Goal: Navigation & Orientation: Find specific page/section

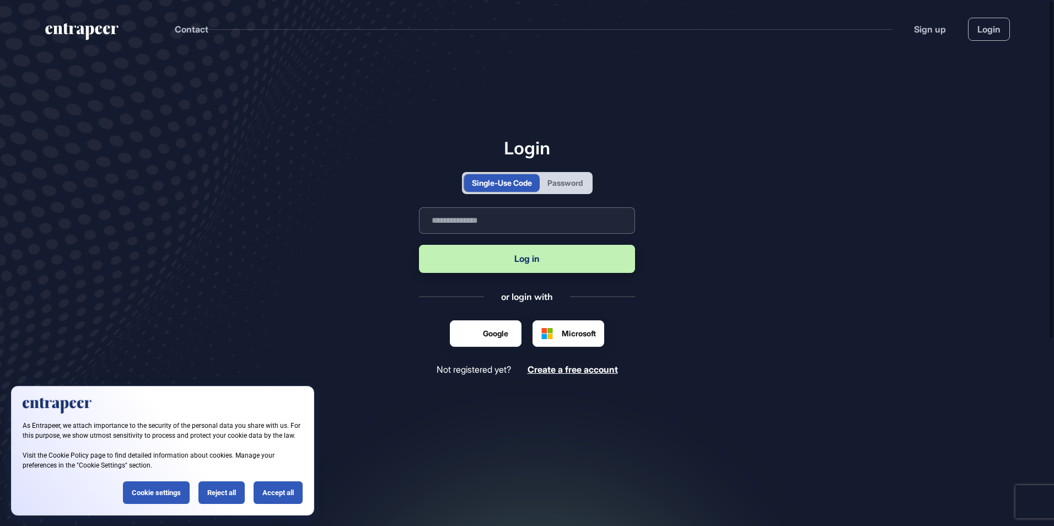
click at [463, 223] on input "text" at bounding box center [527, 220] width 216 height 26
type input "**********"
click at [496, 255] on button "Log in" at bounding box center [527, 259] width 216 height 28
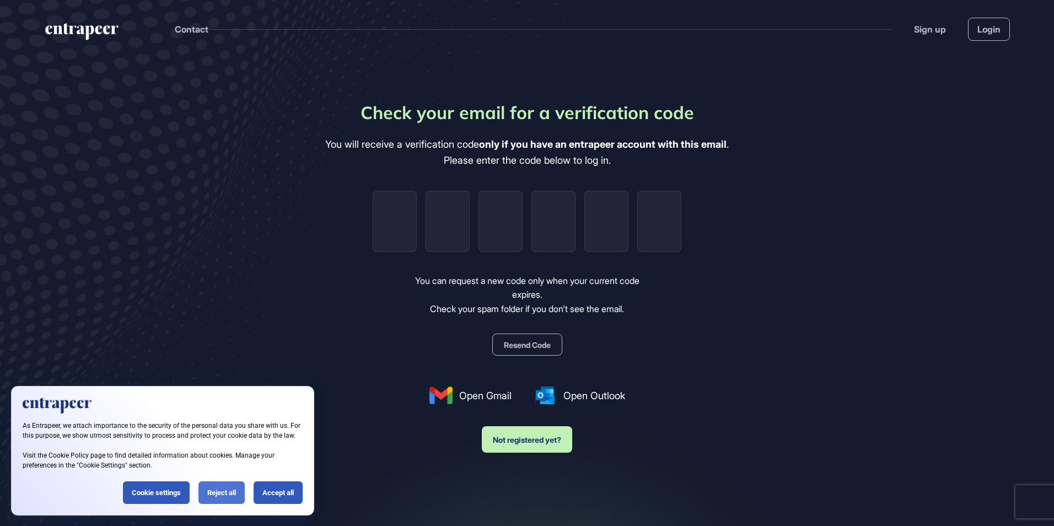
click at [228, 495] on div "Reject all" at bounding box center [221, 492] width 46 height 23
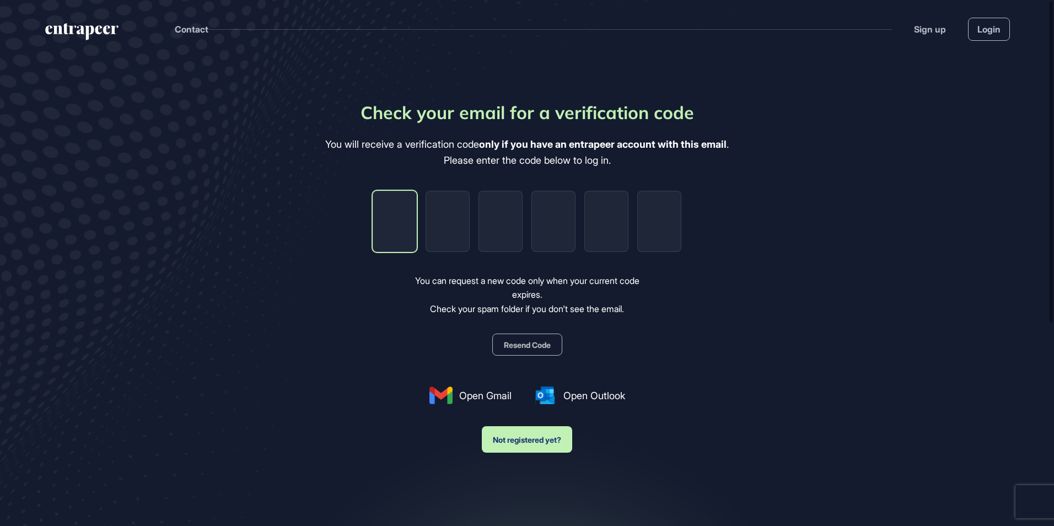
click at [406, 232] on input "tel" at bounding box center [395, 221] width 44 height 61
type input "*"
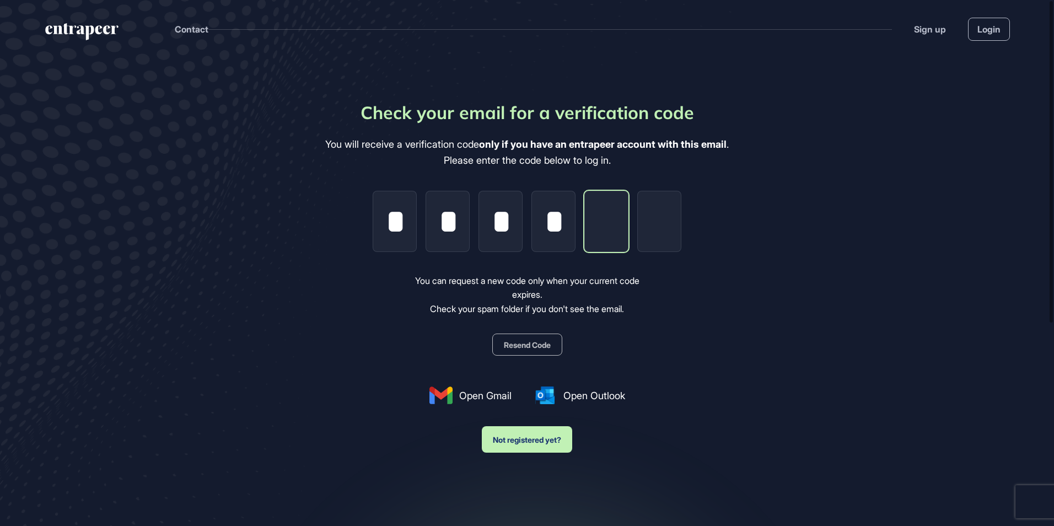
type input "*"
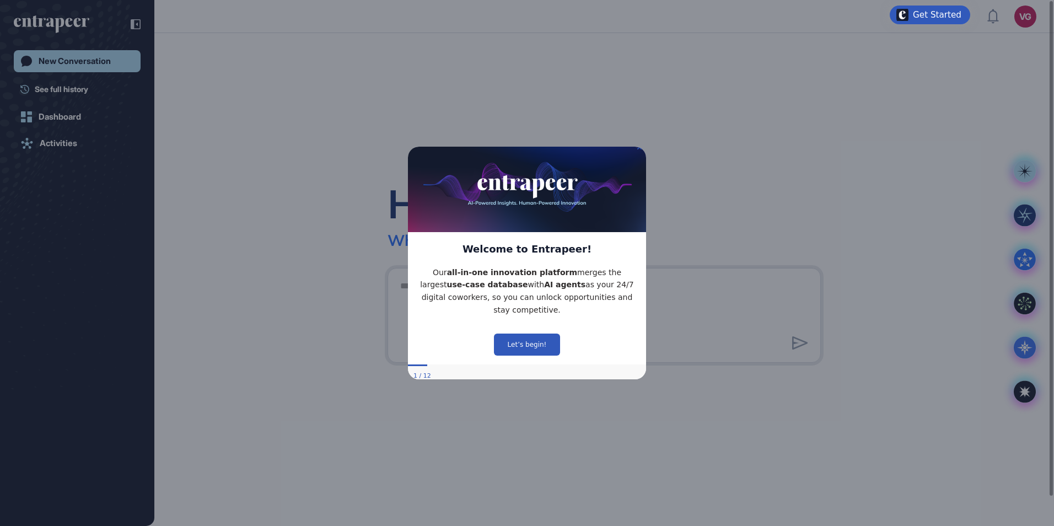
click at [737, 216] on div "Hello, Veysel What sparks your interest [DATE]?" at bounding box center [604, 214] width 433 height 71
click at [540, 335] on button "Let’s begin!" at bounding box center [527, 344] width 66 height 22
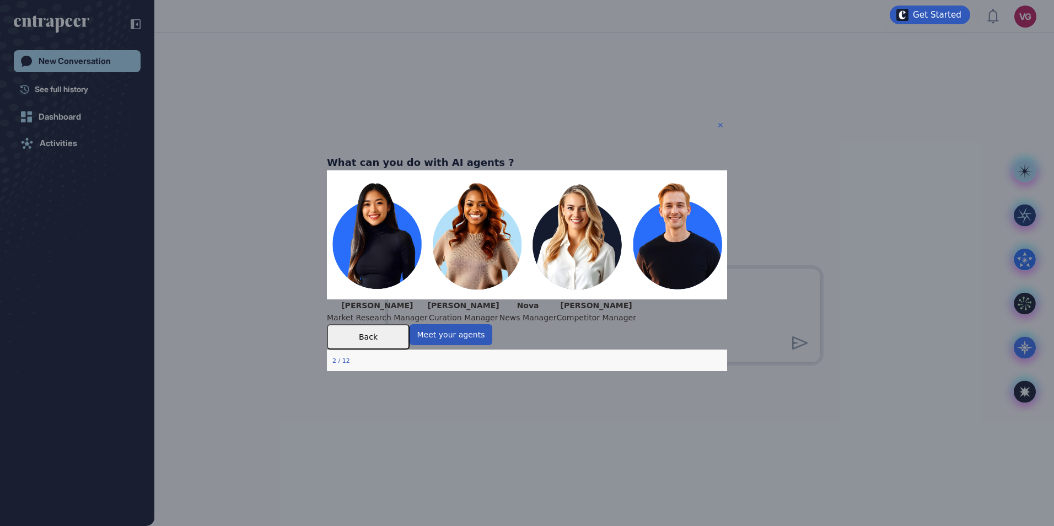
click at [718, 125] on icon "Close Preview" at bounding box center [720, 125] width 4 height 4
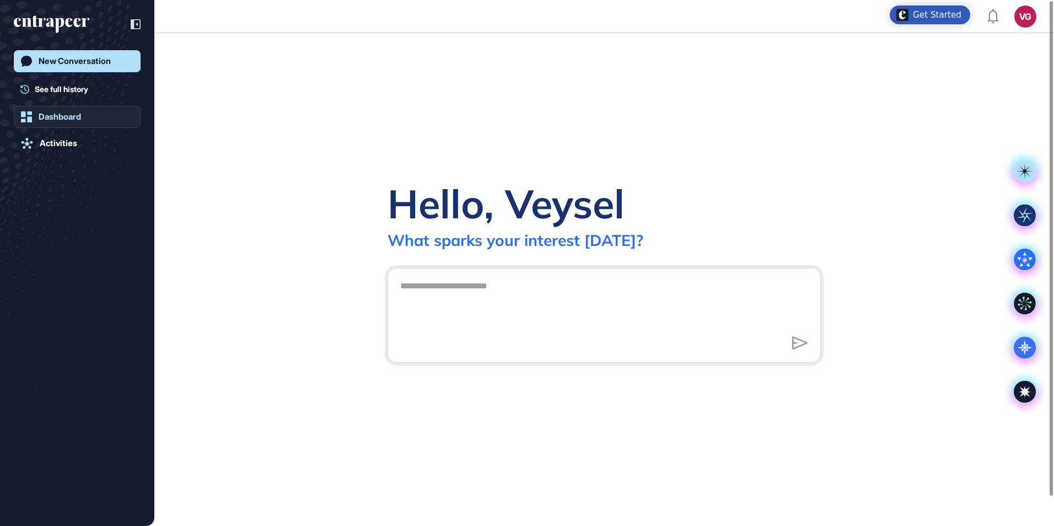
click at [42, 110] on link "Dashboard" at bounding box center [77, 117] width 127 height 22
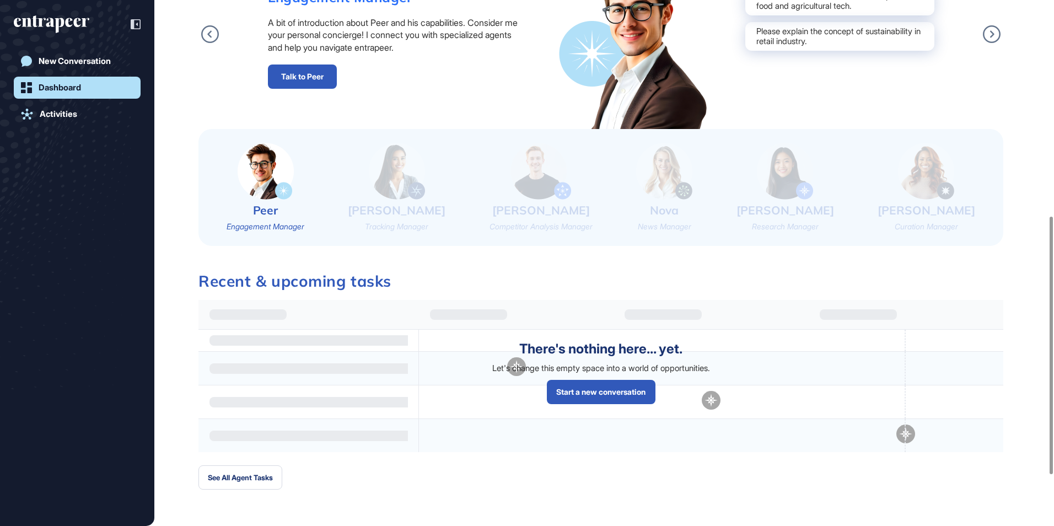
scroll to position [441, 0]
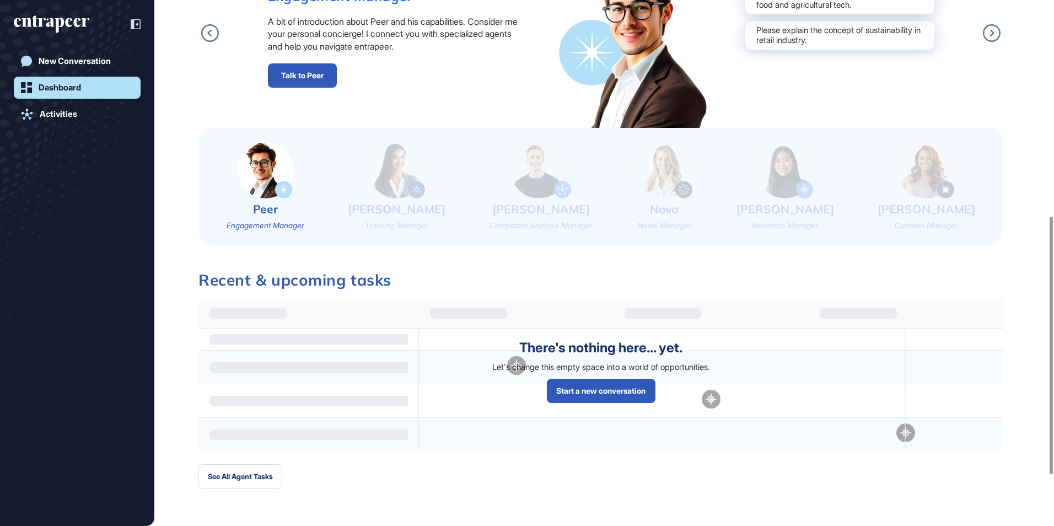
click at [416, 160] on img at bounding box center [397, 170] width 56 height 57
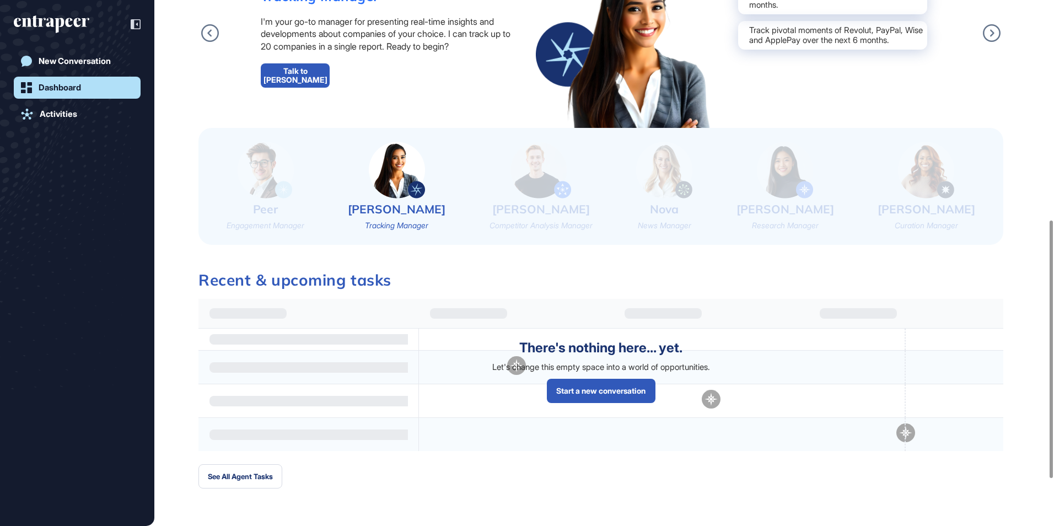
scroll to position [545, 0]
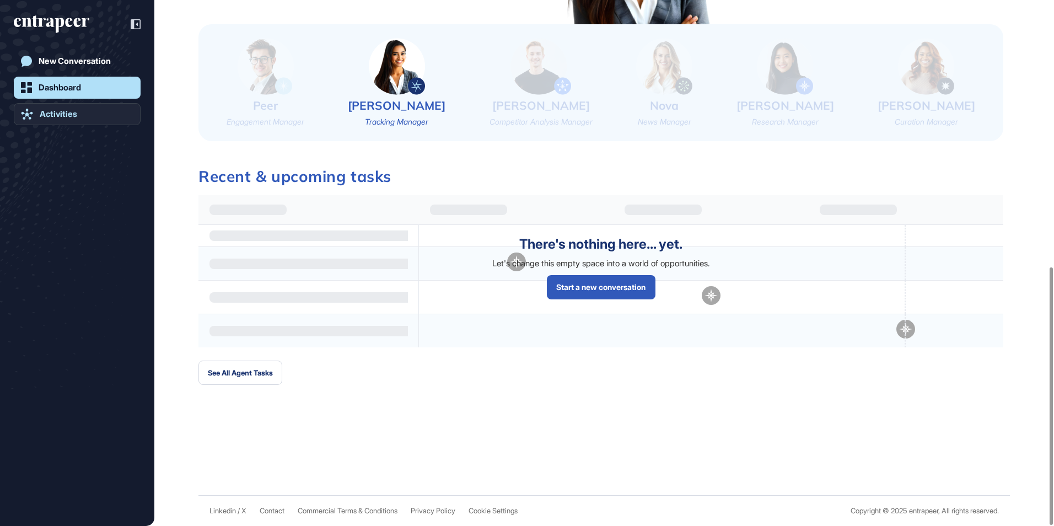
click at [93, 114] on link "Activities" at bounding box center [77, 114] width 127 height 22
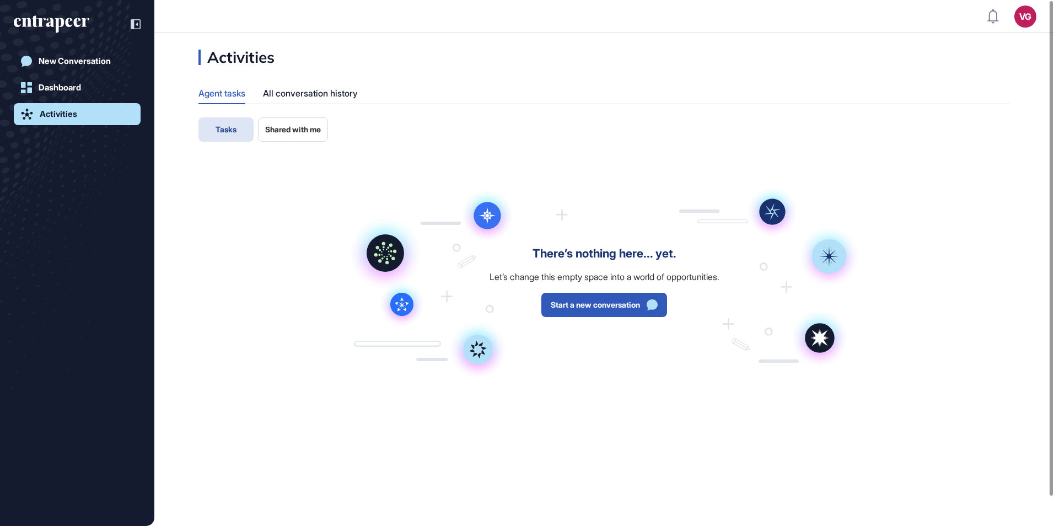
click at [268, 123] on button "Shared with me" at bounding box center [293, 129] width 70 height 24
